Goal: Information Seeking & Learning: Learn about a topic

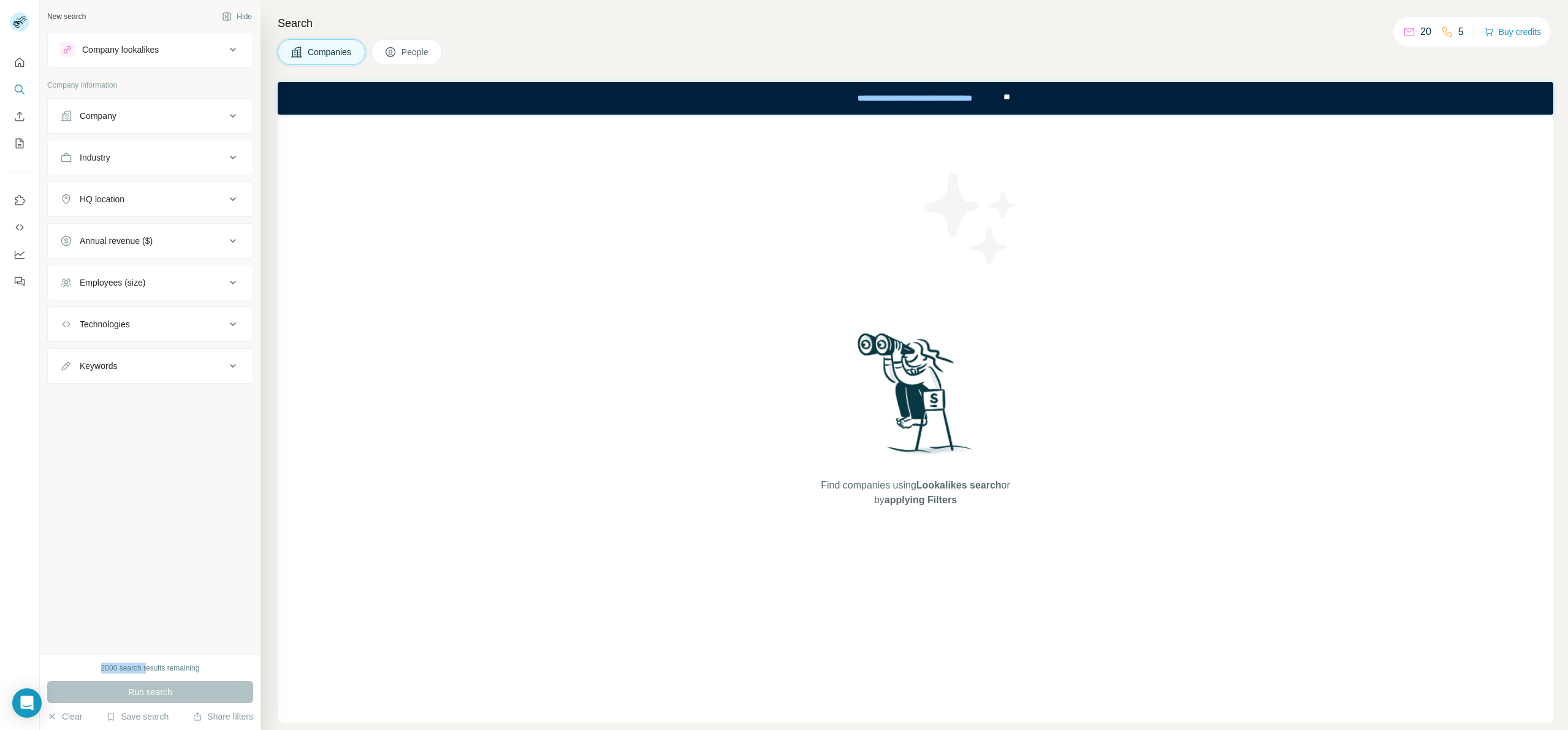
drag, startPoint x: 96, startPoint y: 664, endPoint x: 145, endPoint y: 671, distance: 49.5
click at [145, 671] on div "2000 search results remaining" at bounding box center [150, 668] width 206 height 11
click at [144, 194] on div "HQ location" at bounding box center [142, 199] width 165 height 12
click at [159, 231] on input "text" at bounding box center [150, 230] width 180 height 22
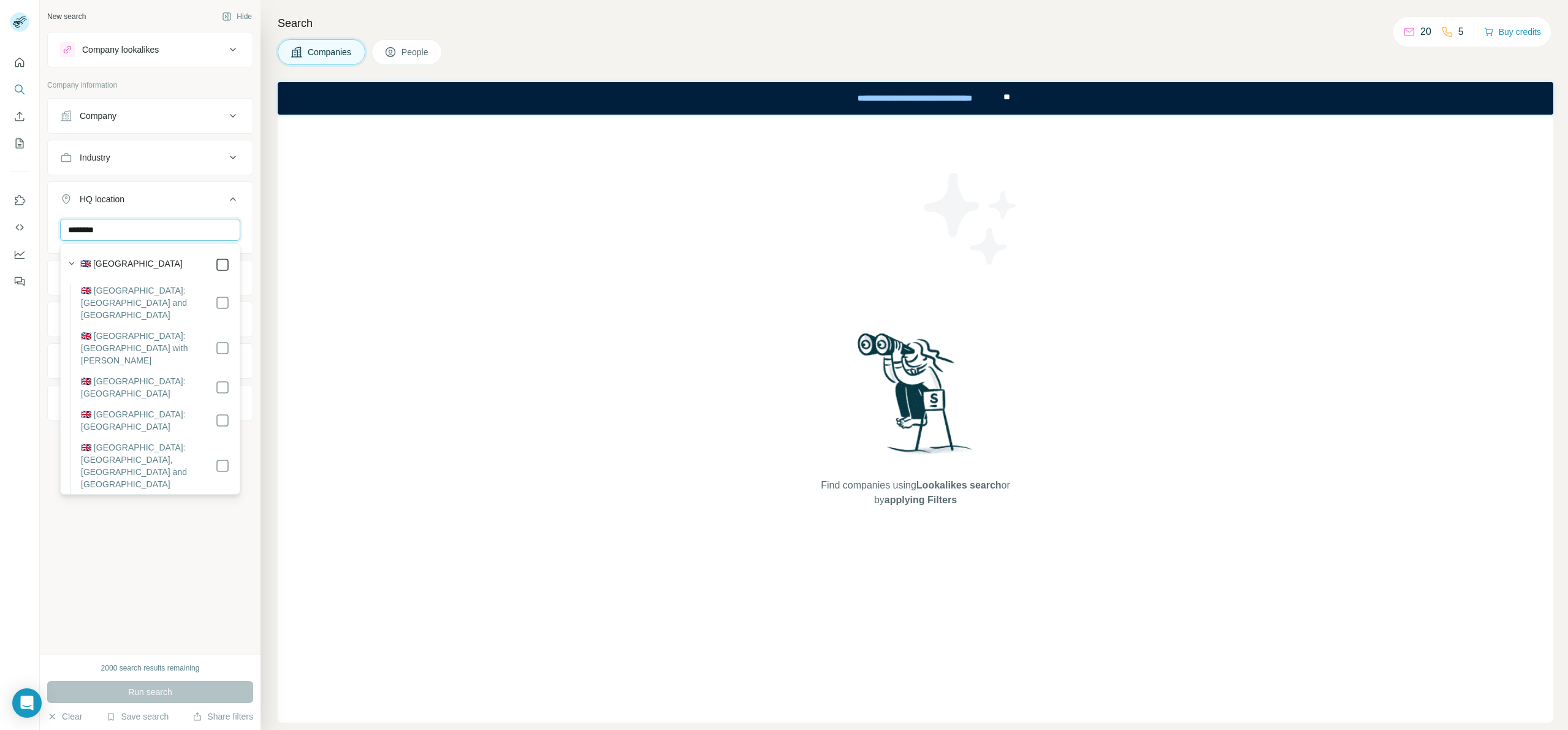
type input "********"
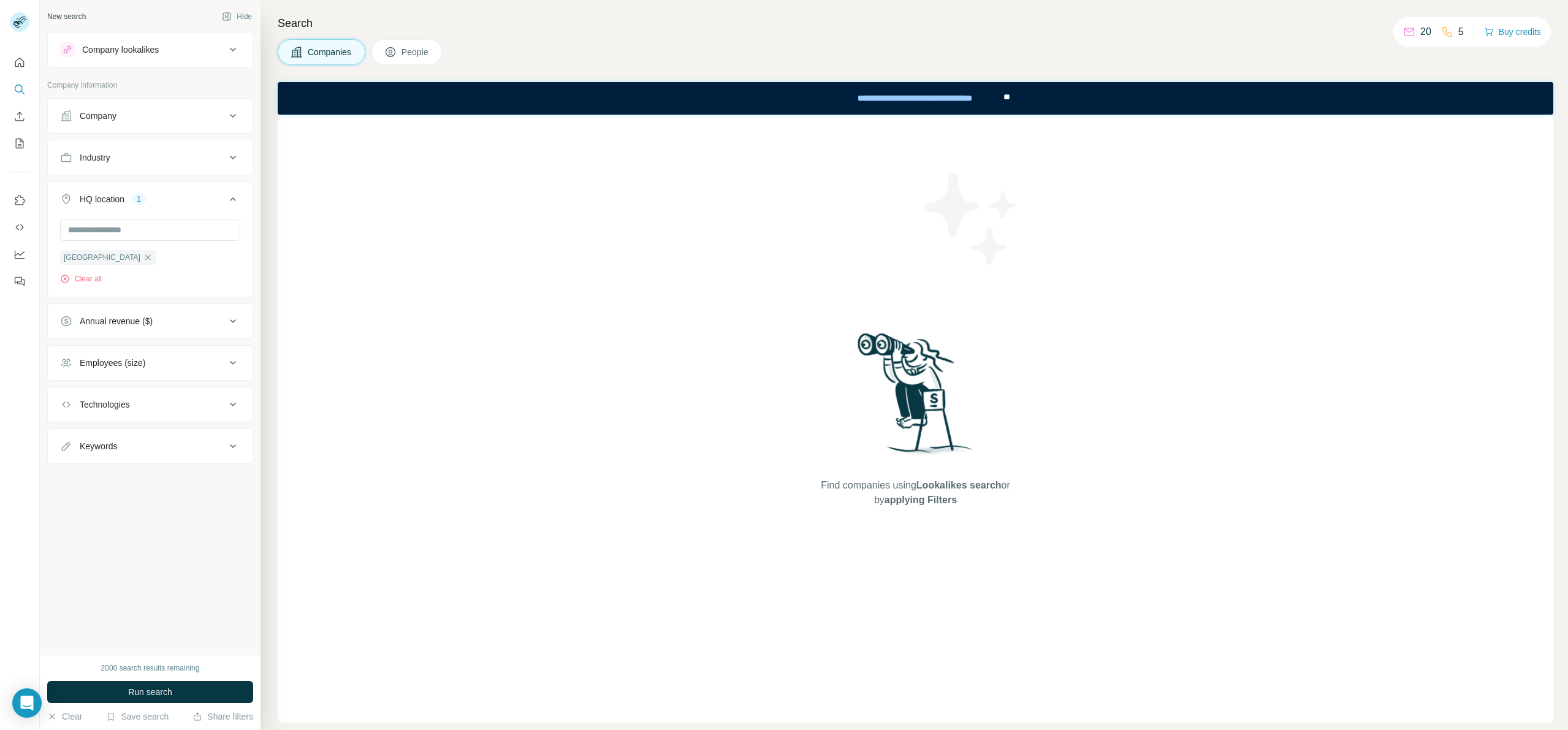
click at [174, 179] on ul "Company Industry HQ location 1 [GEOGRAPHIC_DATA] Clear all Annual revenue ($) E…" at bounding box center [150, 281] width 206 height 366
click at [160, 161] on div "Industry" at bounding box center [142, 157] width 165 height 12
click at [107, 196] on div at bounding box center [144, 188] width 152 height 21
type input "******"
click at [115, 215] on div "Consulting" at bounding box center [150, 215] width 159 height 12
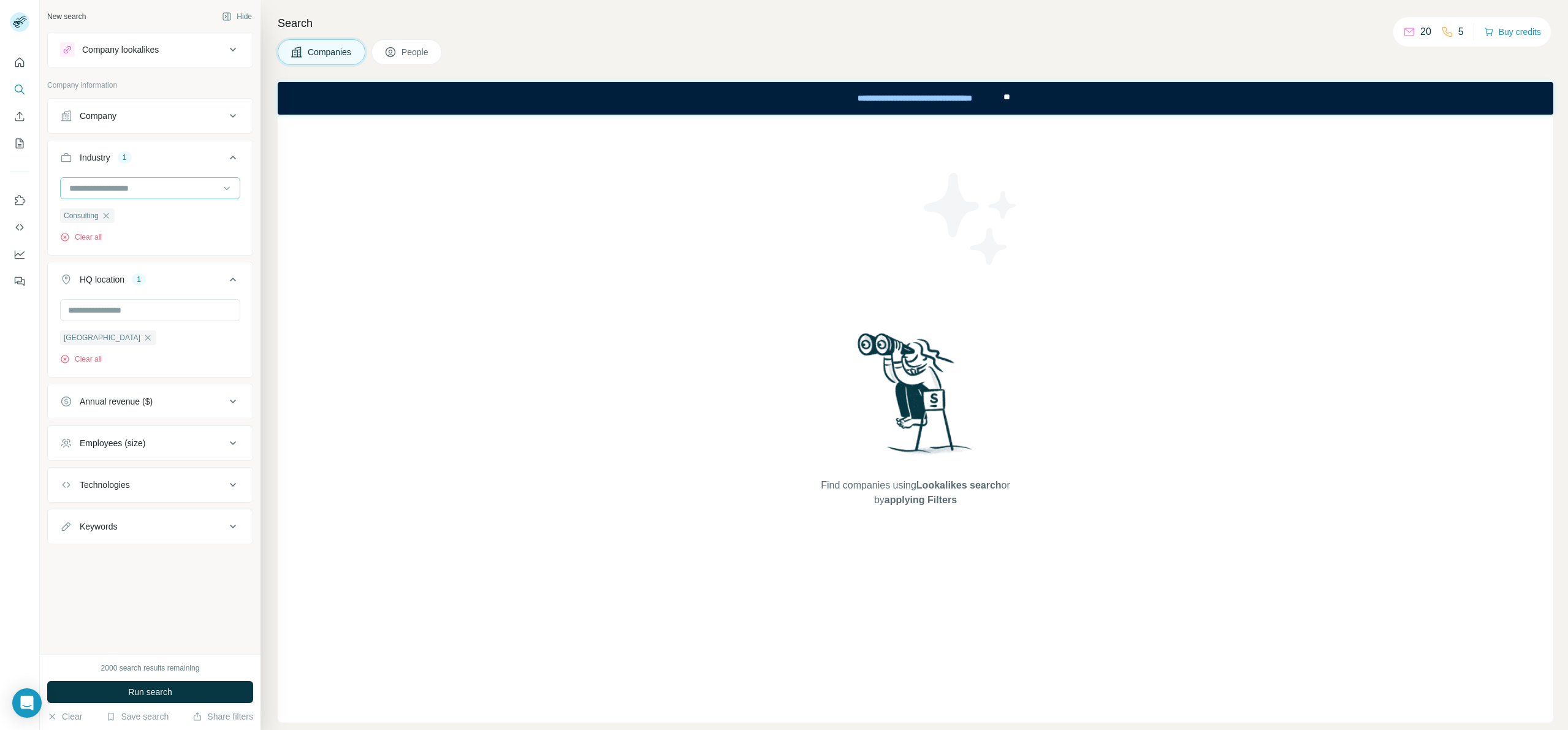
click at [166, 177] on div at bounding box center [150, 188] width 180 height 22
click at [245, 207] on div "Consulting Clear all" at bounding box center [150, 215] width 205 height 75
click at [168, 448] on div "Employees (size)" at bounding box center [142, 443] width 165 height 12
click at [243, 358] on div "HQ location 1 [GEOGRAPHIC_DATA] Clear all" at bounding box center [150, 319] width 206 height 116
click at [217, 332] on div "[GEOGRAPHIC_DATA] Clear all" at bounding box center [150, 332] width 180 height 66
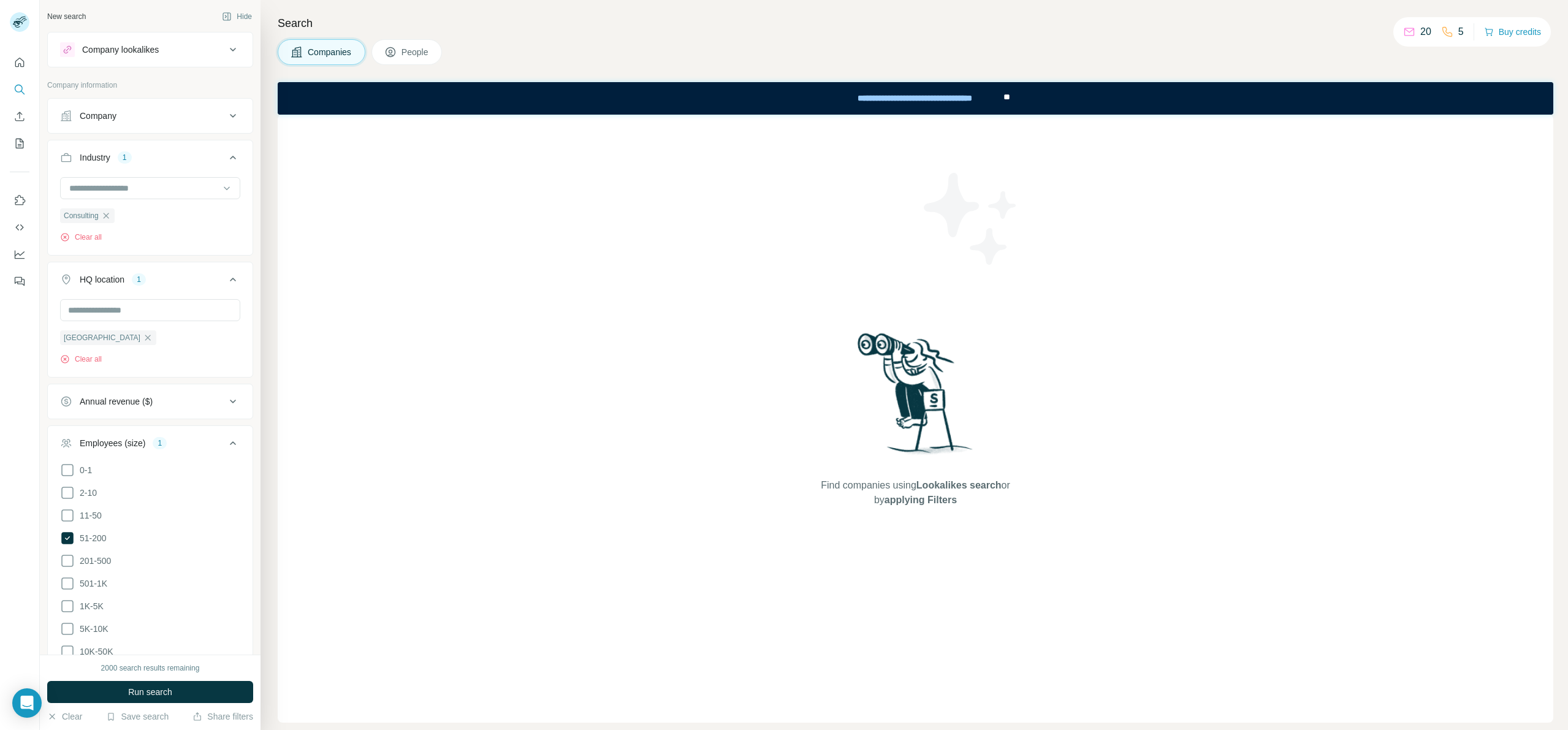
click at [238, 362] on div "[GEOGRAPHIC_DATA] Clear all" at bounding box center [150, 337] width 205 height 75
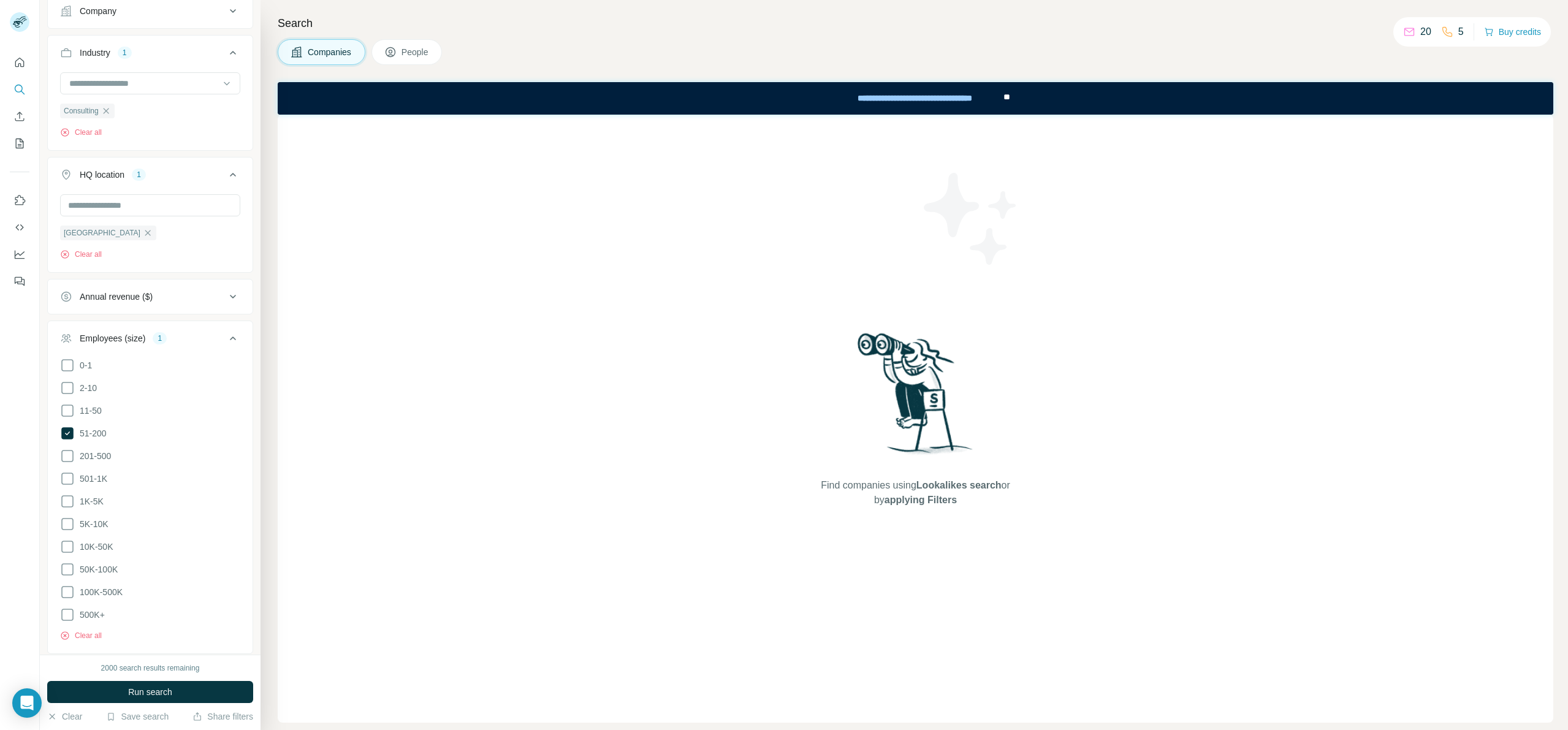
click at [168, 696] on span "Run search" at bounding box center [150, 692] width 44 height 12
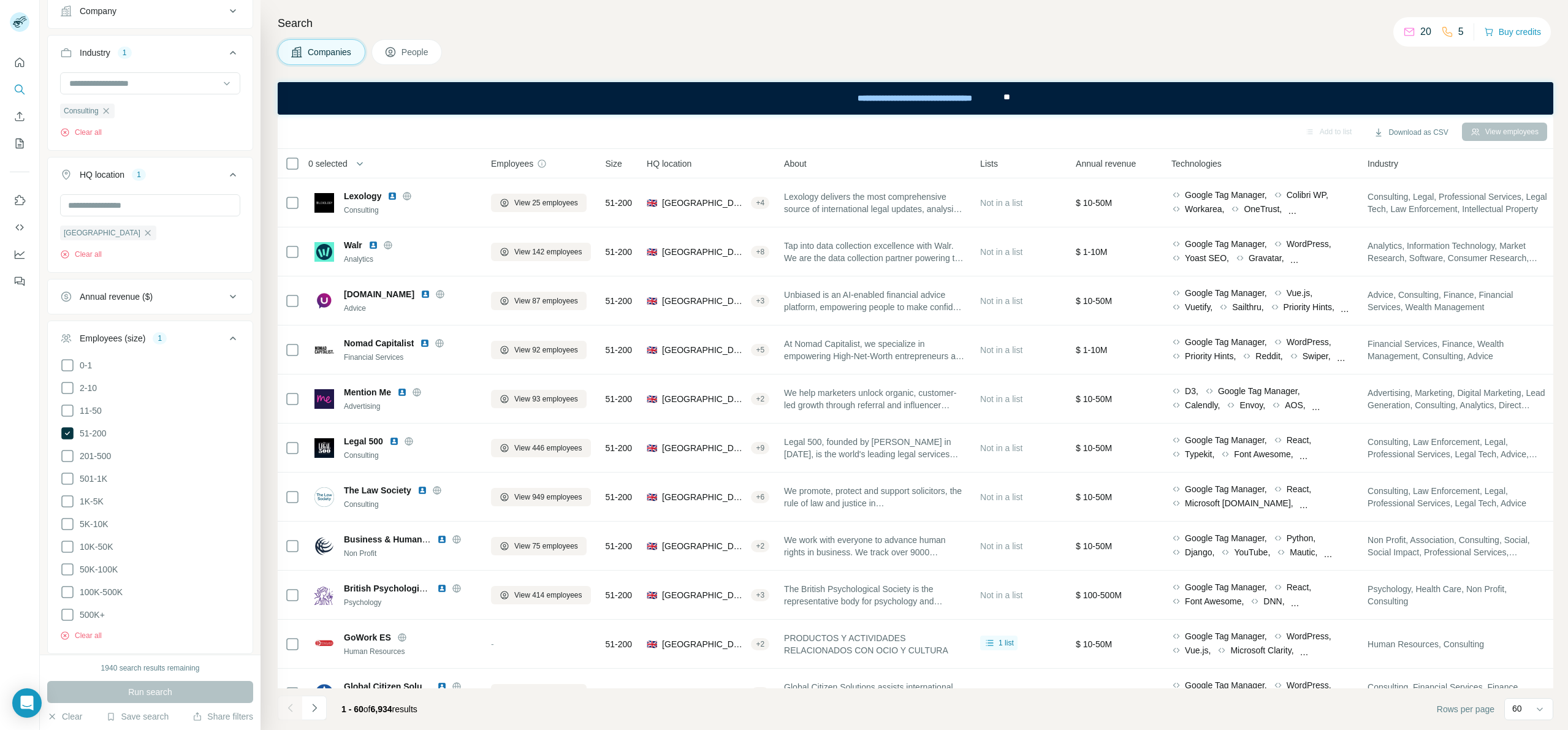
drag, startPoint x: 375, startPoint y: 708, endPoint x: 424, endPoint y: 714, distance: 49.4
click at [418, 714] on span "1 - 60 of 6,934 results" at bounding box center [379, 709] width 76 height 10
drag, startPoint x: 441, startPoint y: 712, endPoint x: 373, endPoint y: 714, distance: 68.0
click at [373, 714] on div "1 - 60 of 6,934 results" at bounding box center [379, 709] width 96 height 27
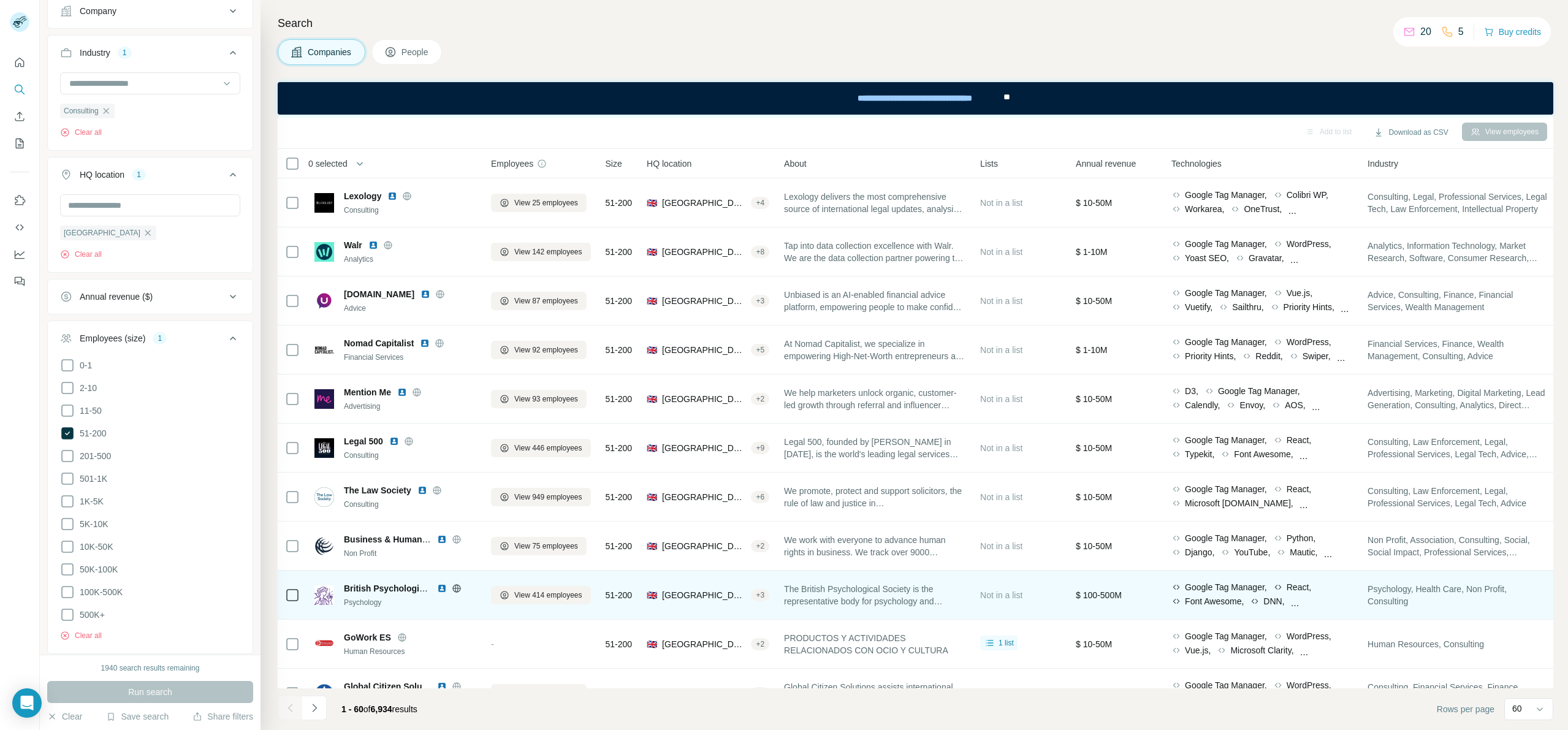
drag, startPoint x: 344, startPoint y: 608, endPoint x: 412, endPoint y: 608, distance: 68.0
click at [412, 608] on div "British Psychological Society Psychology" at bounding box center [395, 595] width 162 height 34
drag, startPoint x: 401, startPoint y: 602, endPoint x: 347, endPoint y: 601, distance: 54.0
click at [347, 601] on div "Psychology" at bounding box center [410, 602] width 133 height 11
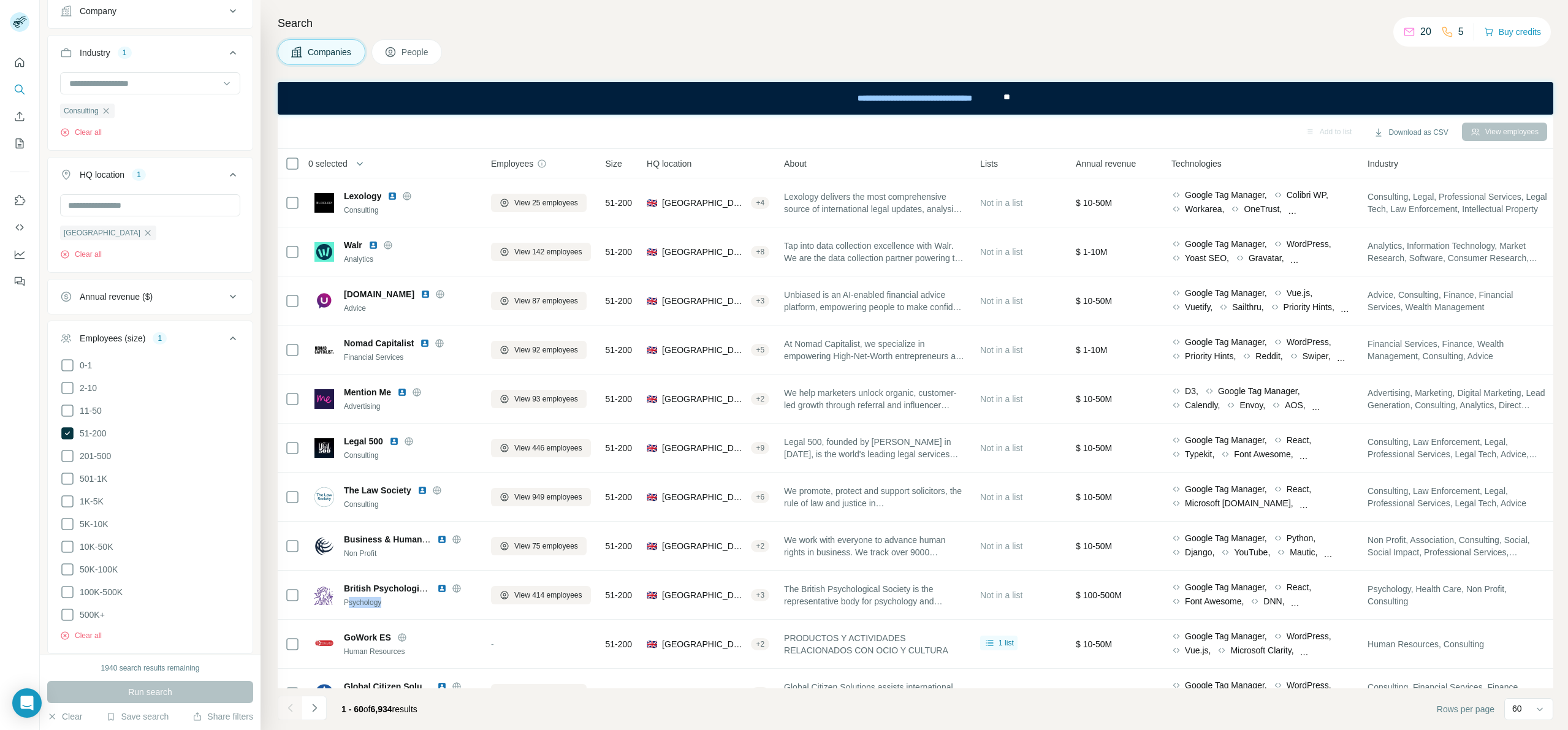
scroll to position [0, 0]
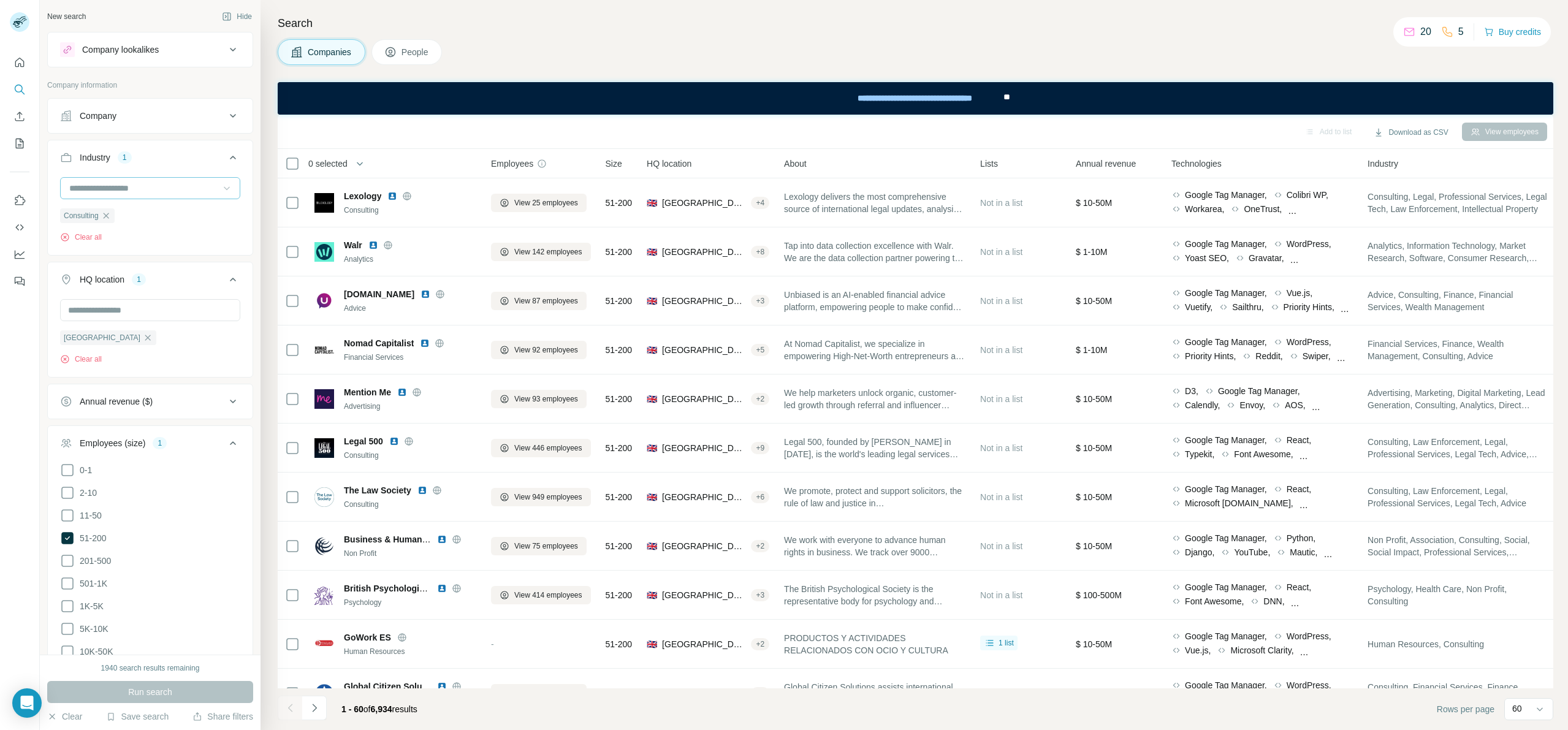
click at [220, 193] on icon at bounding box center [226, 188] width 12 height 12
click at [233, 172] on button "Industry 1" at bounding box center [150, 160] width 205 height 34
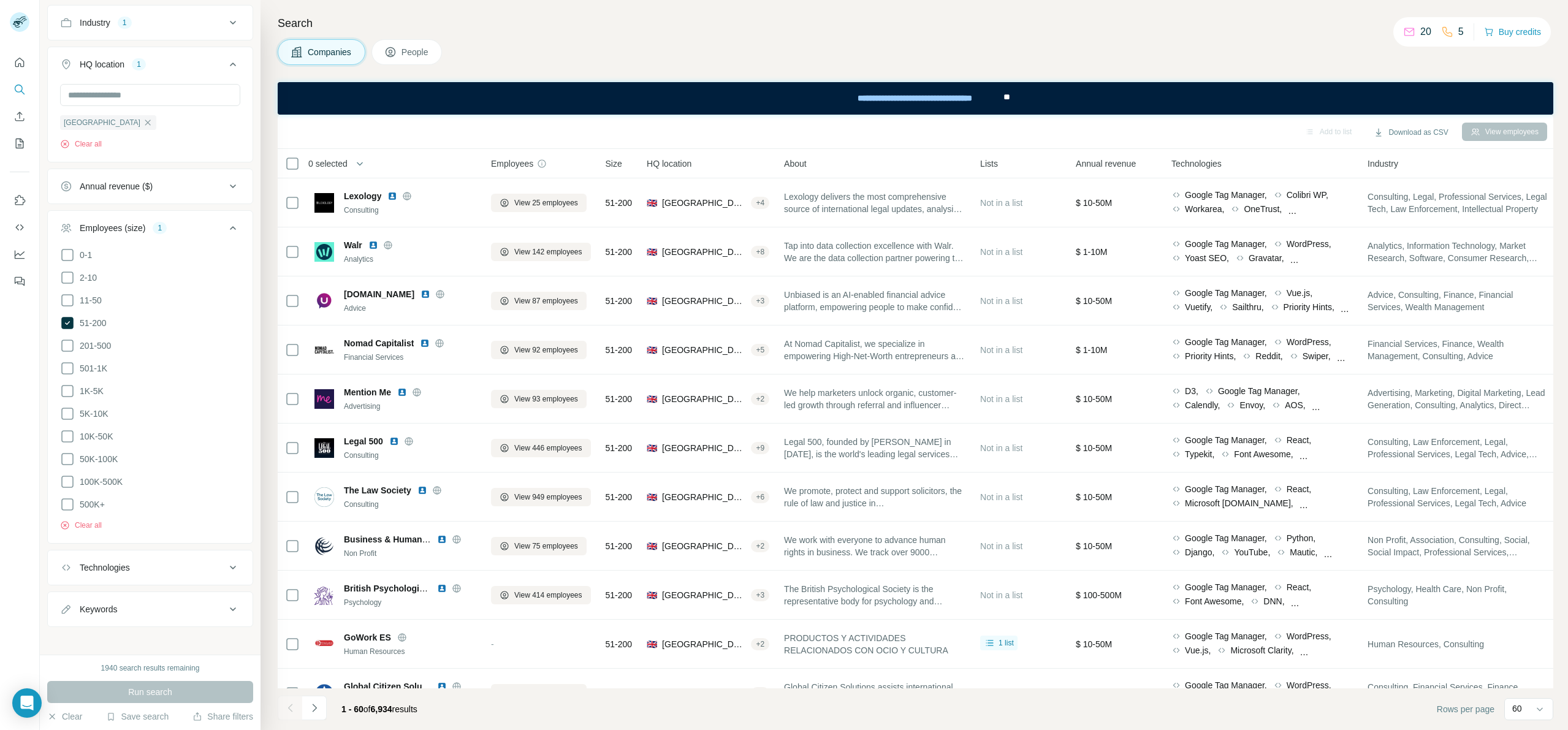
click at [161, 614] on button "Keywords" at bounding box center [150, 609] width 205 height 29
click at [165, 612] on button "Keywords" at bounding box center [150, 612] width 205 height 34
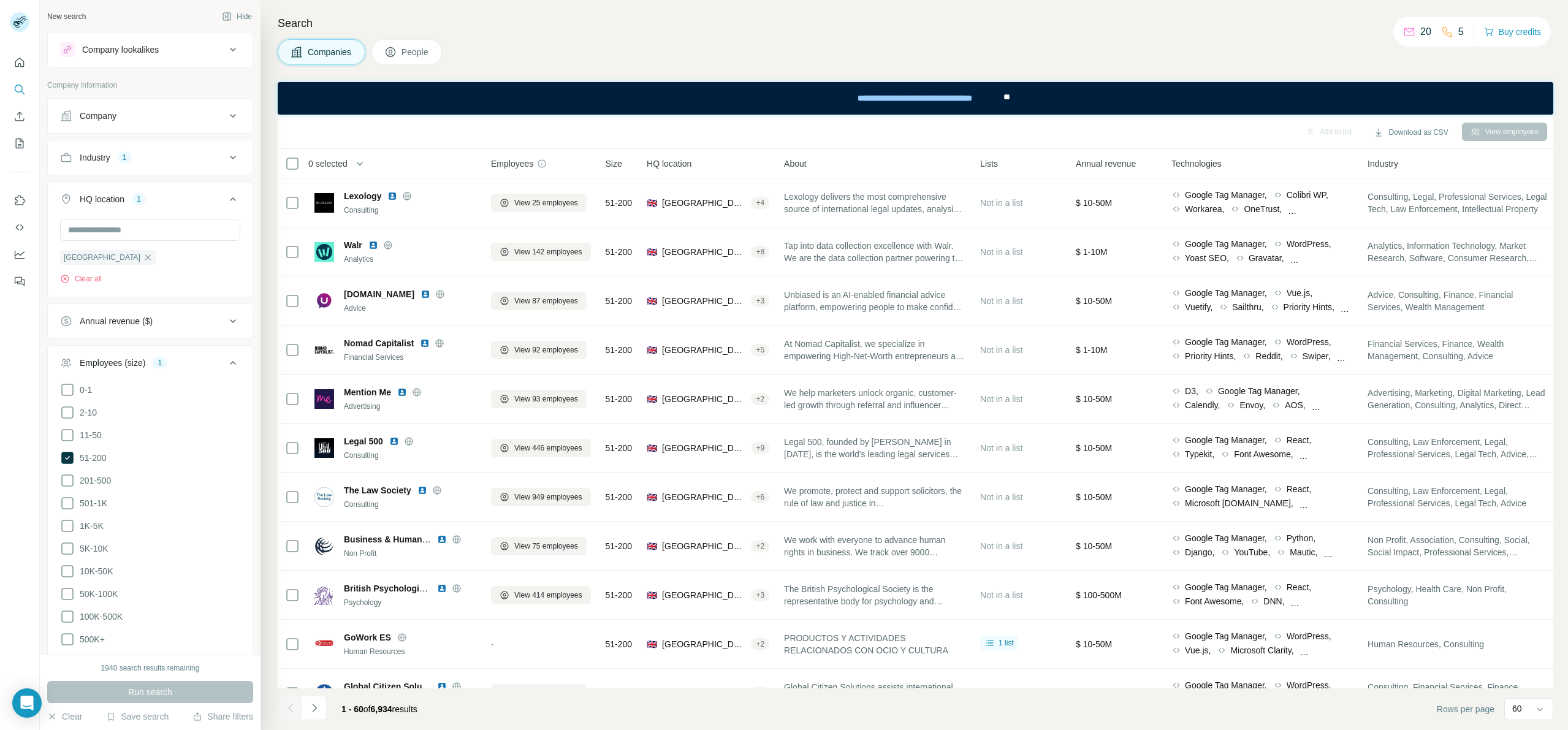
click at [477, 70] on div "Search Companies People Add to list Download as CSV View employees 0 selected C…" at bounding box center [914, 365] width 1307 height 730
